Goal: Navigation & Orientation: Understand site structure

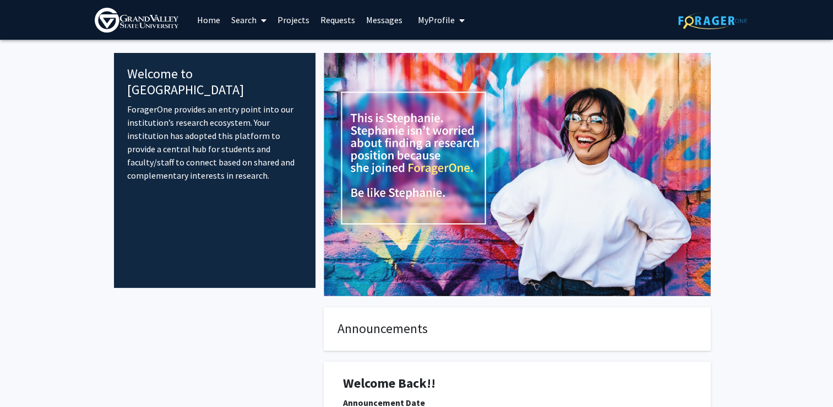
click at [215, 23] on link "Home" at bounding box center [209, 20] width 34 height 39
click at [296, 22] on link "Projects" at bounding box center [293, 20] width 43 height 39
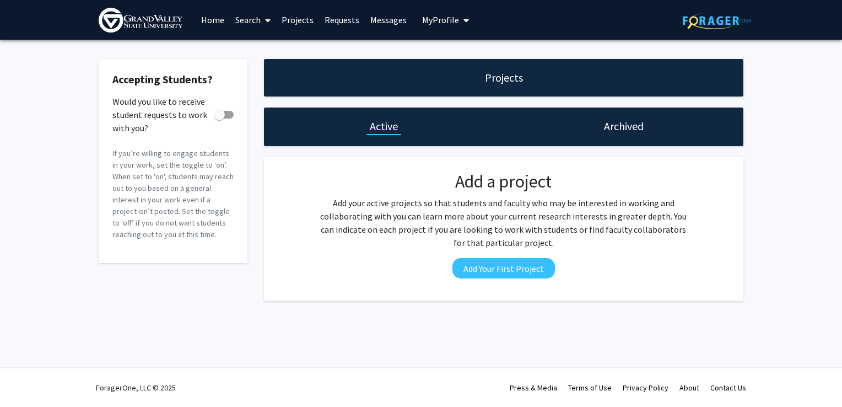
click at [215, 17] on link "Home" at bounding box center [213, 20] width 34 height 39
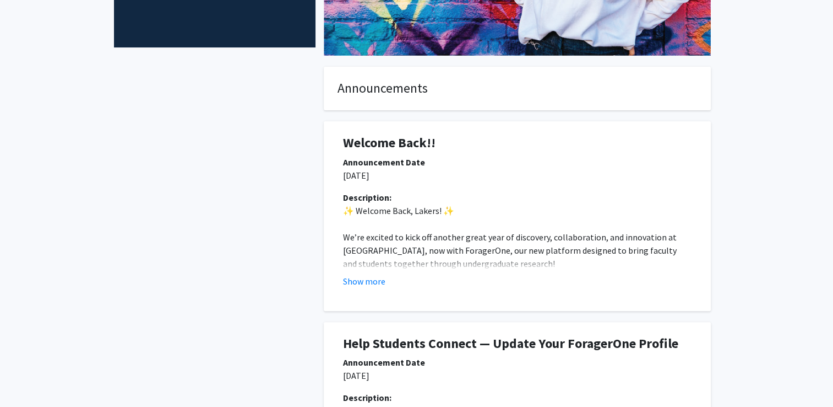
scroll to position [243, 0]
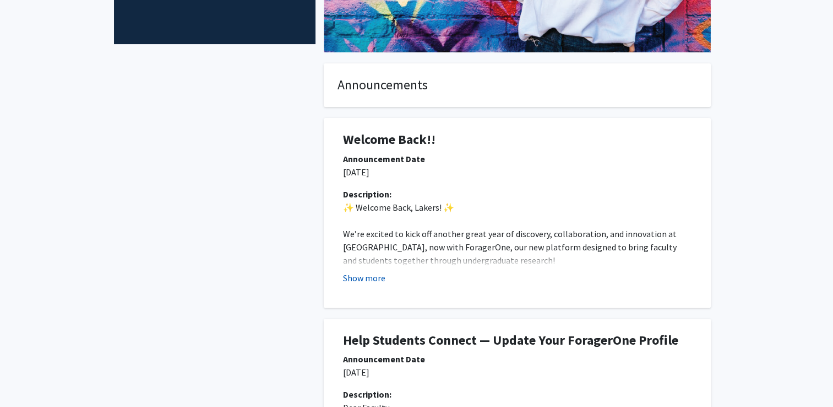
click at [357, 282] on button "Show more" at bounding box center [364, 277] width 42 height 13
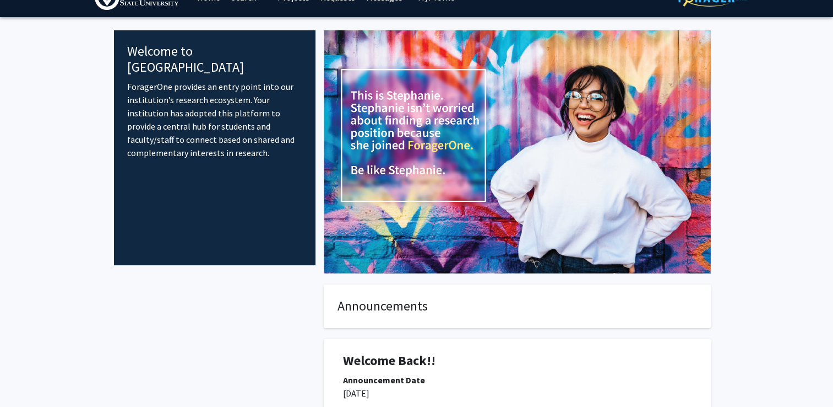
scroll to position [0, 0]
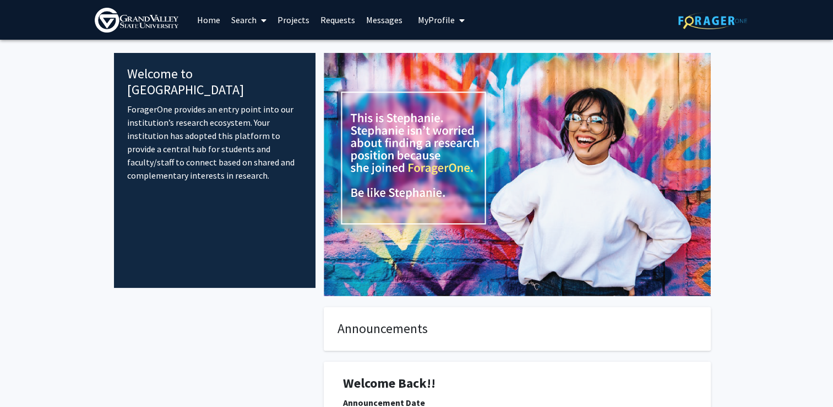
click at [718, 22] on img at bounding box center [713, 20] width 69 height 17
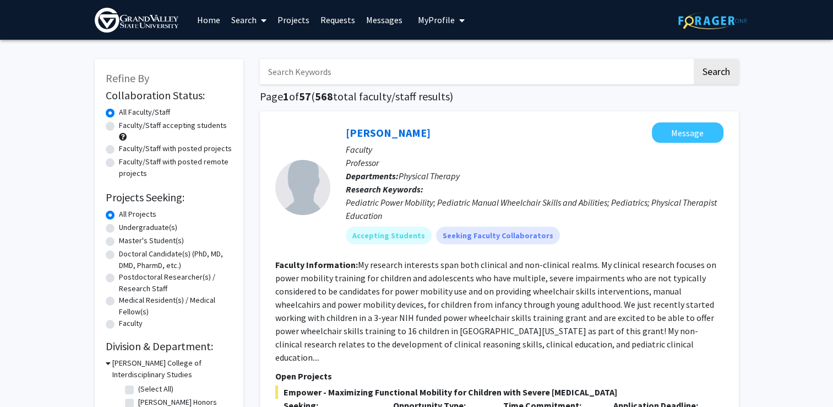
click at [448, 23] on span "My Profile" at bounding box center [436, 19] width 37 height 11
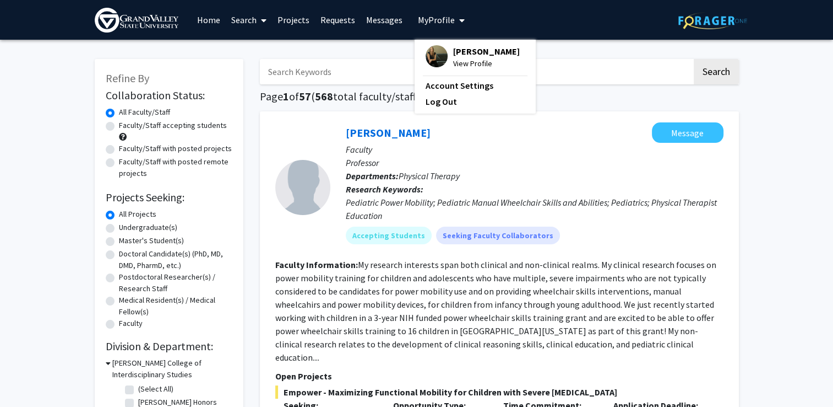
click at [324, 21] on link "Requests" at bounding box center [338, 20] width 46 height 39
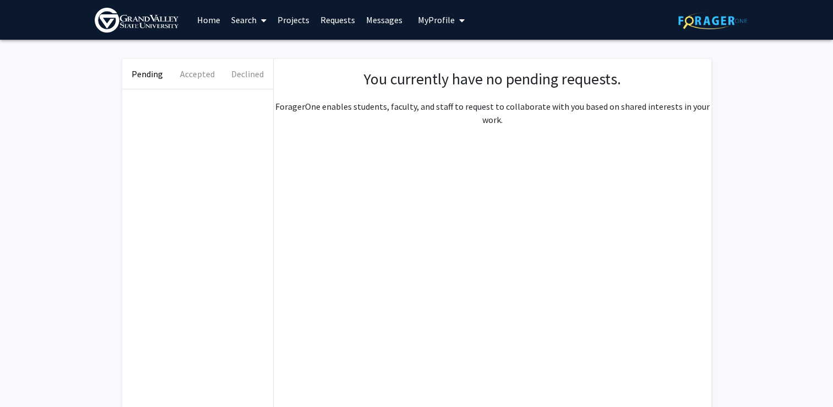
click at [295, 21] on link "Projects" at bounding box center [293, 20] width 43 height 39
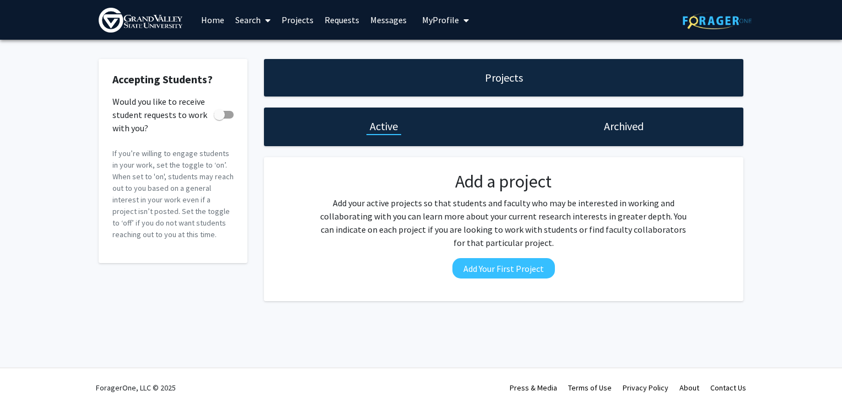
click at [685, 386] on link "About" at bounding box center [689, 387] width 20 height 10
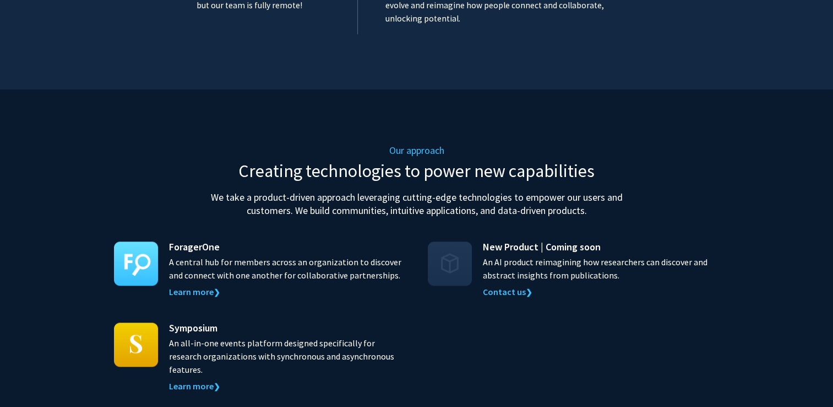
scroll to position [947, 0]
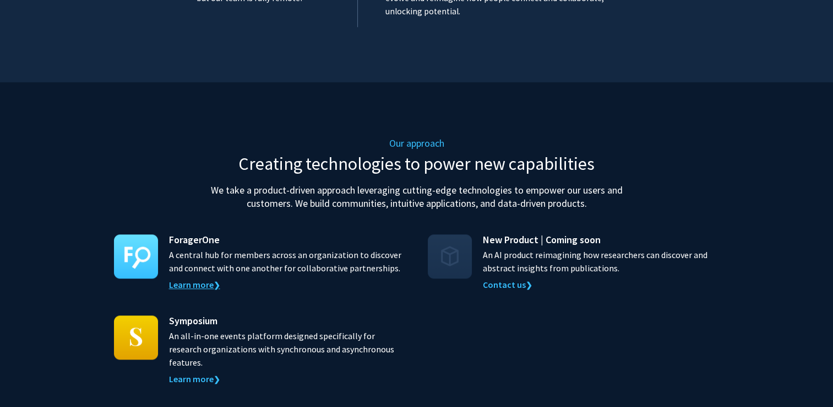
click at [190, 279] on link "Learn more ❯" at bounding box center [194, 284] width 51 height 11
click at [192, 279] on link "Learn more ❯" at bounding box center [194, 284] width 51 height 11
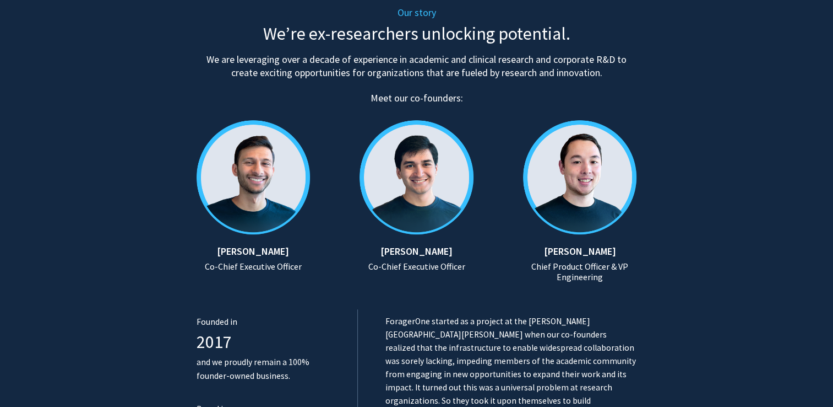
scroll to position [590, 0]
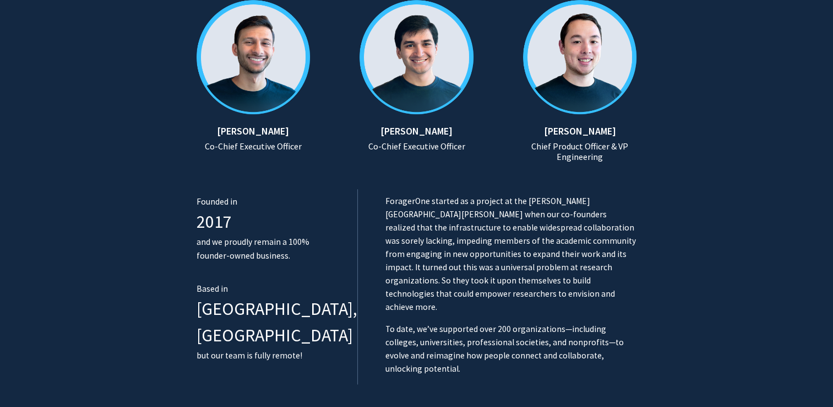
click at [795, 381] on section "Our story We’re ex-researchers unlocking potential. We are leveraging over a de…" at bounding box center [416, 80] width 833 height 718
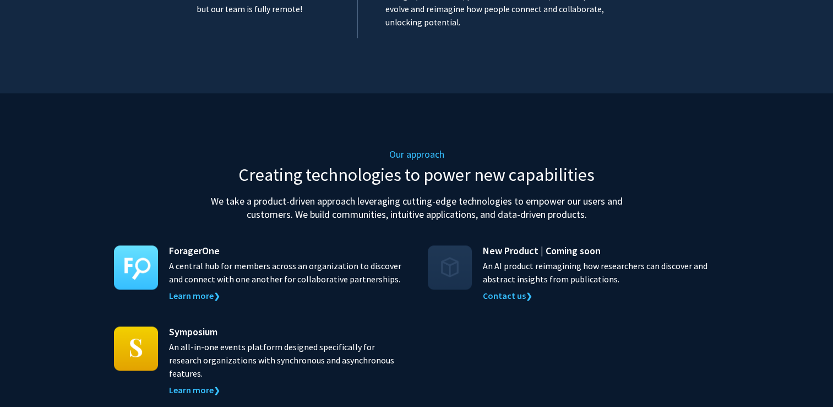
scroll to position [939, 0]
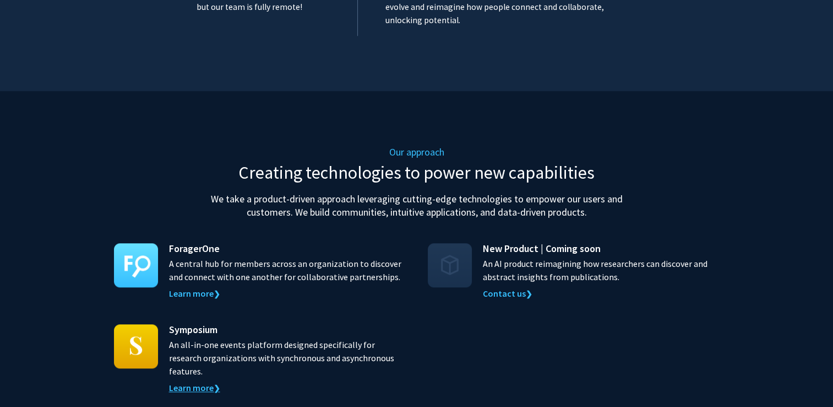
click at [188, 382] on link "Learn more ❯" at bounding box center [194, 387] width 51 height 11
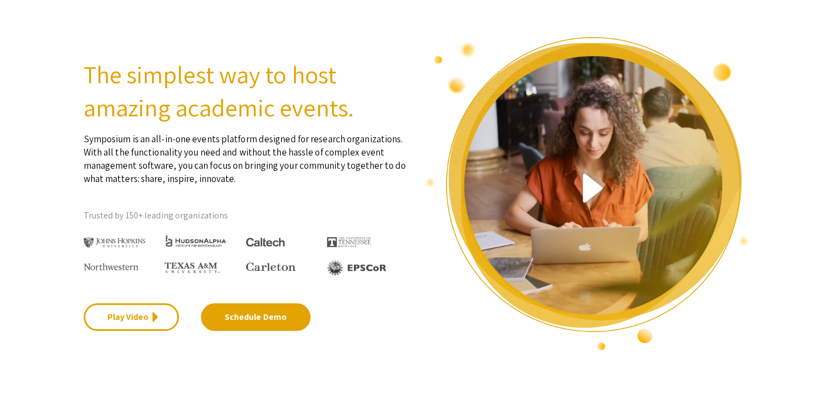
scroll to position [42, 0]
click at [791, 222] on section "The simplest way to host amazing academic events. Symposium is an all-in-one ev…" at bounding box center [416, 179] width 833 height 343
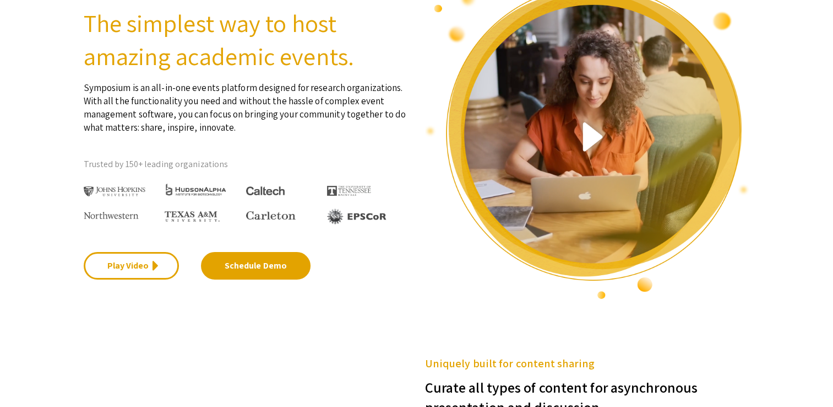
scroll to position [0, 0]
